Goal: Navigation & Orientation: Find specific page/section

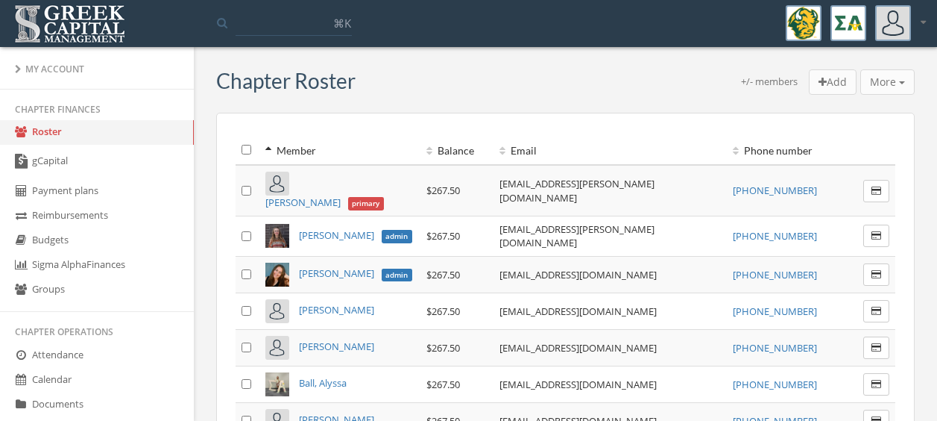
scroll to position [198, 0]
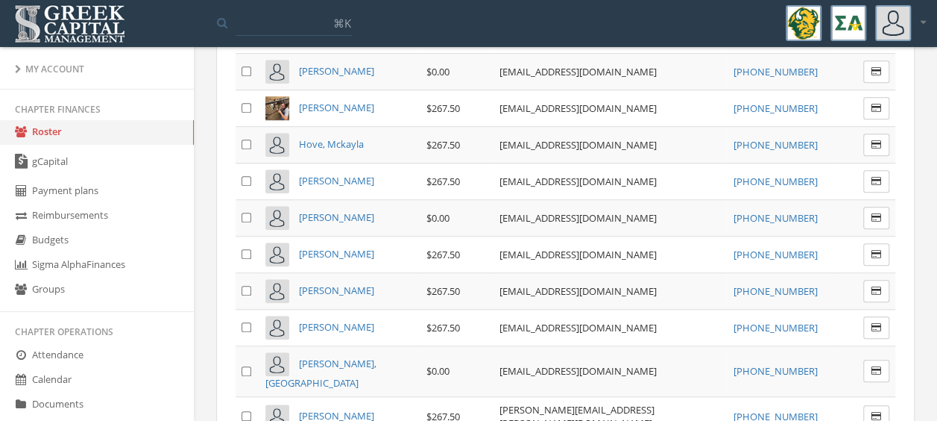
scroll to position [522, 0]
click at [70, 196] on link "Payment plans" at bounding box center [97, 191] width 194 height 25
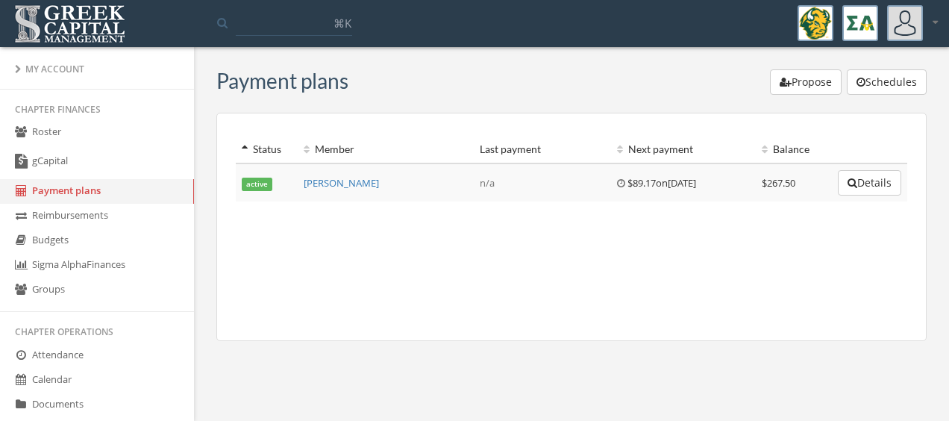
click at [47, 138] on link "Roster" at bounding box center [97, 132] width 194 height 25
